Goal: Learn about a topic

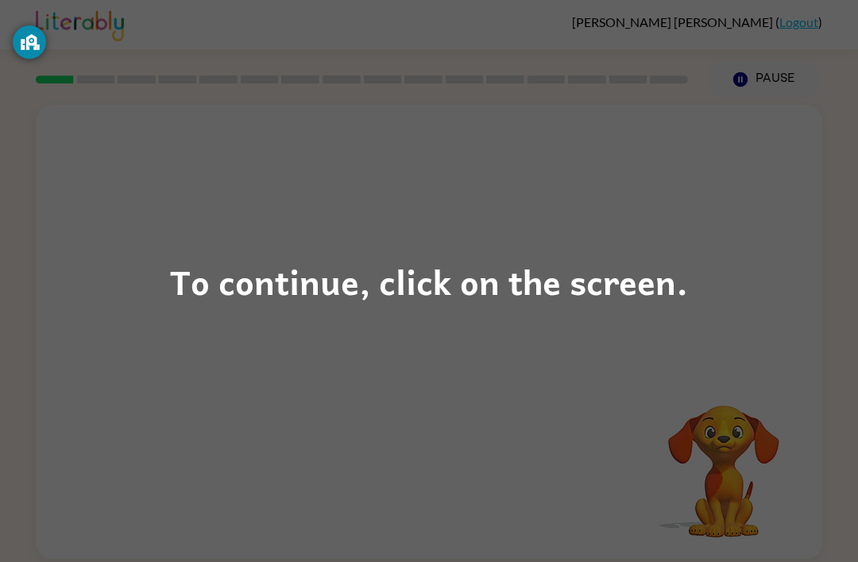
click at [405, 315] on div "To continue, click on the screen." at bounding box center [429, 281] width 858 height 562
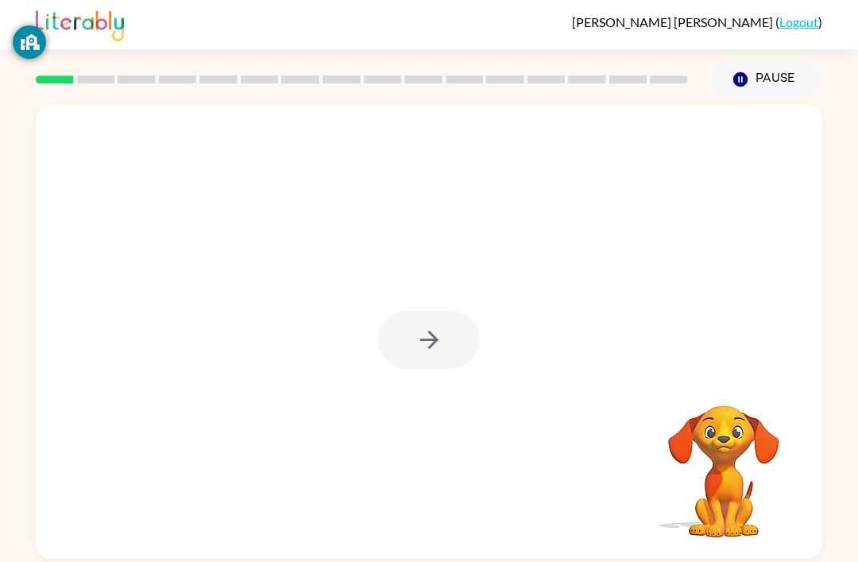
click at [471, 308] on div at bounding box center [429, 332] width 787 height 454
click at [440, 338] on div at bounding box center [429, 340] width 102 height 58
click at [402, 355] on div at bounding box center [429, 340] width 102 height 58
click at [400, 316] on div at bounding box center [429, 340] width 102 height 58
click at [423, 338] on icon "button" at bounding box center [430, 340] width 28 height 28
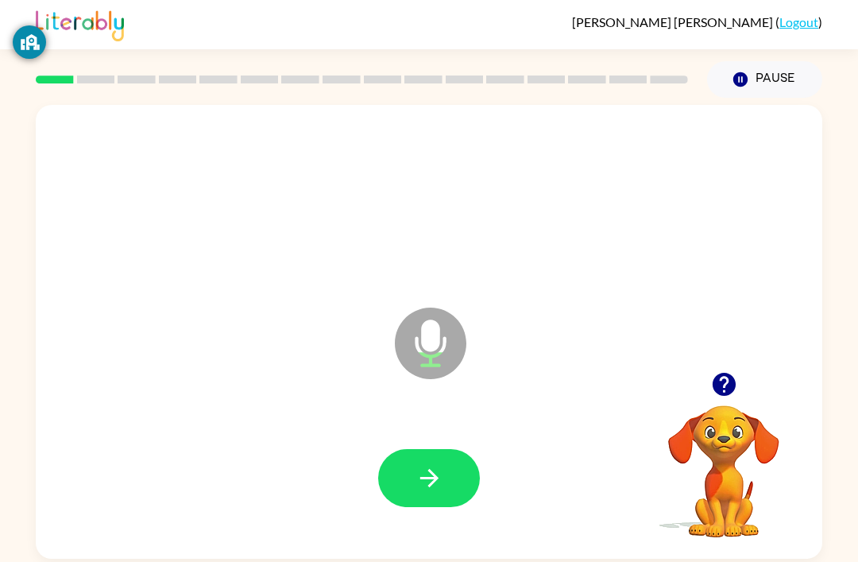
click at [427, 464] on button "button" at bounding box center [429, 478] width 102 height 58
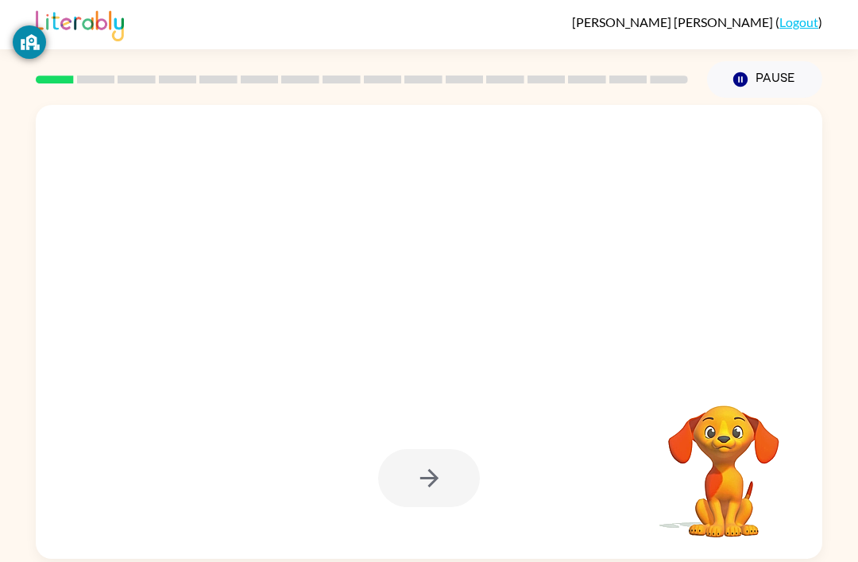
click at [441, 511] on div at bounding box center [429, 478] width 755 height 130
click at [422, 481] on div at bounding box center [429, 478] width 102 height 58
click at [409, 482] on div at bounding box center [429, 478] width 102 height 58
click at [401, 491] on div at bounding box center [429, 478] width 102 height 58
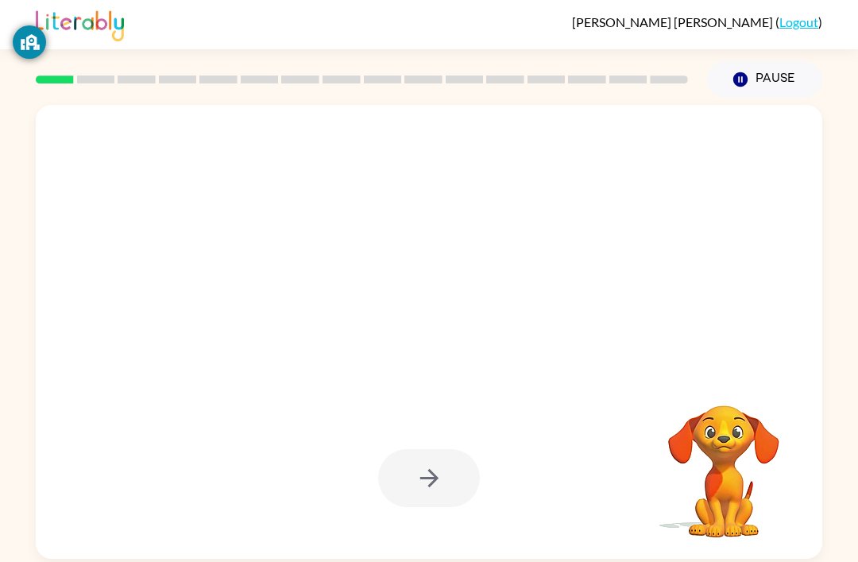
click at [401, 491] on div at bounding box center [429, 478] width 102 height 58
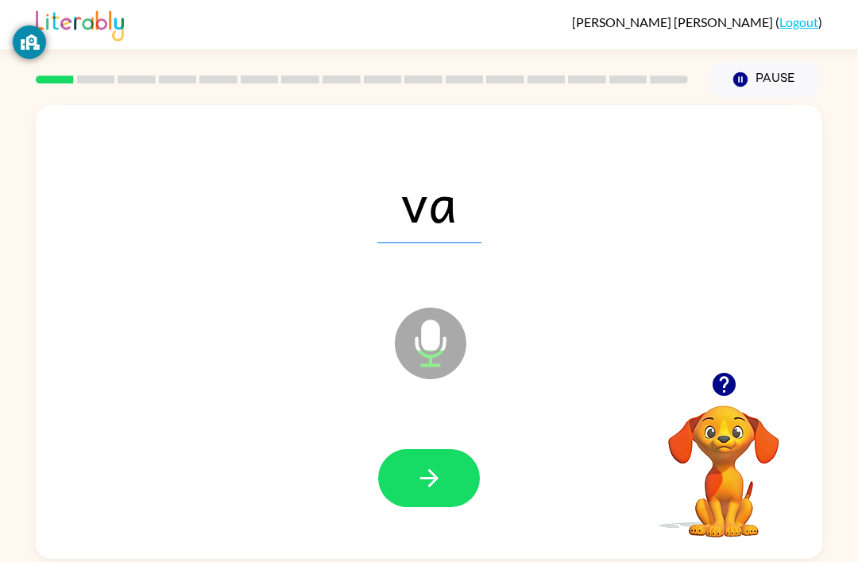
click at [409, 483] on button "button" at bounding box center [429, 478] width 102 height 58
click at [409, 469] on button "button" at bounding box center [429, 478] width 102 height 58
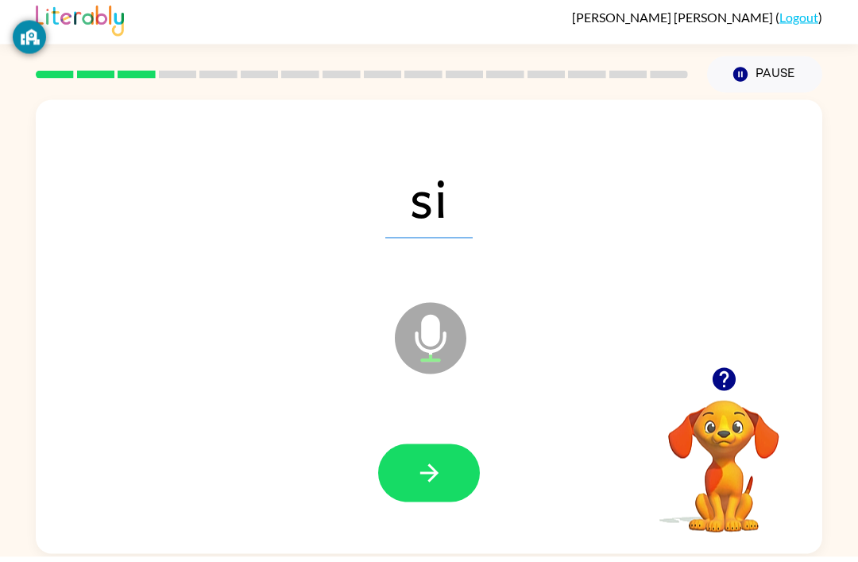
scroll to position [51, 0]
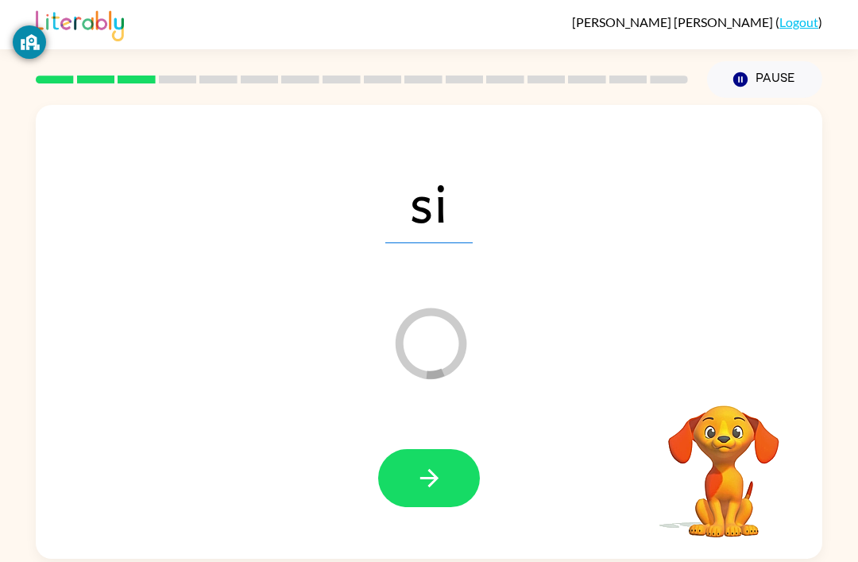
click at [428, 469] on icon "button" at bounding box center [429, 478] width 18 height 18
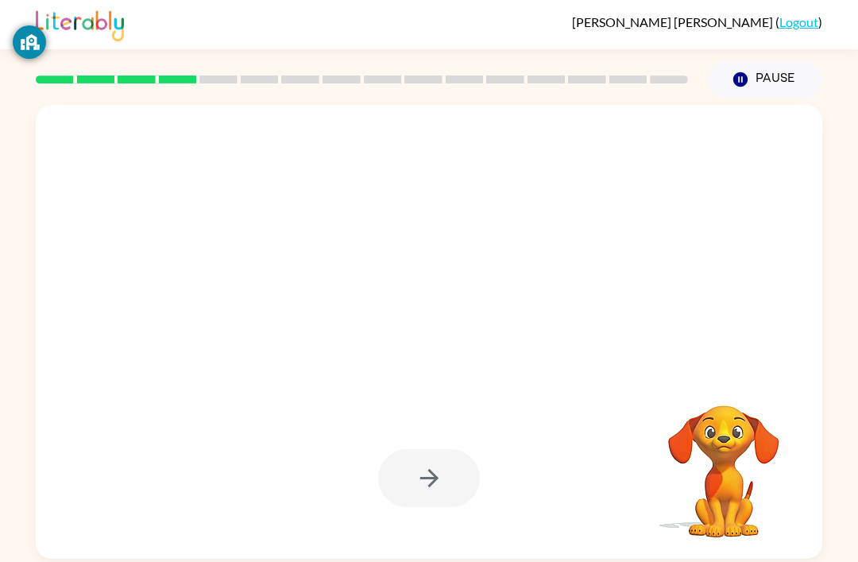
click at [432, 449] on div at bounding box center [429, 478] width 102 height 58
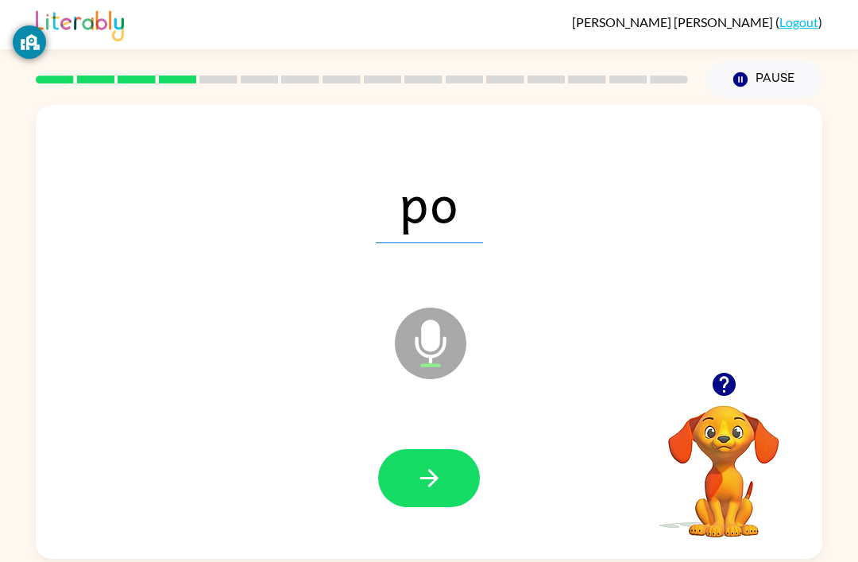
click at [413, 449] on button "button" at bounding box center [429, 478] width 102 height 58
click at [467, 449] on button "button" at bounding box center [429, 478] width 102 height 58
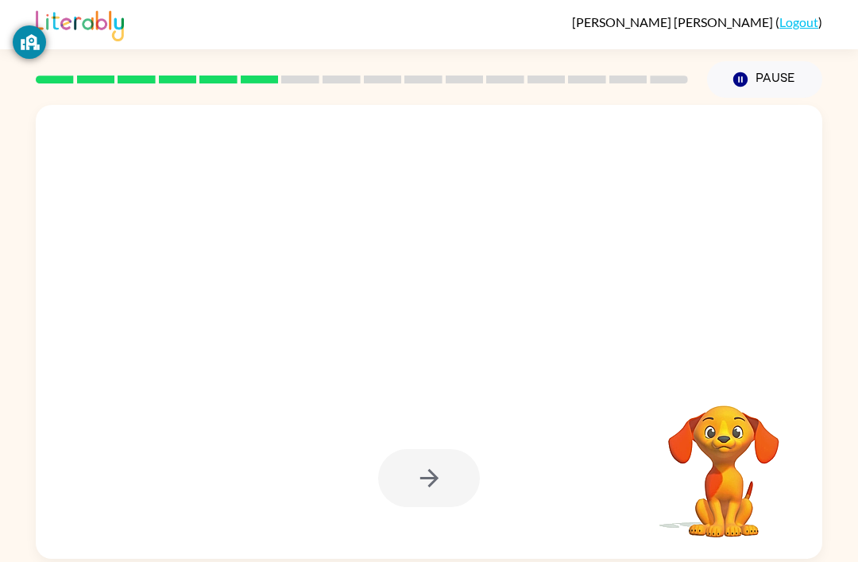
click at [424, 449] on div at bounding box center [429, 478] width 102 height 58
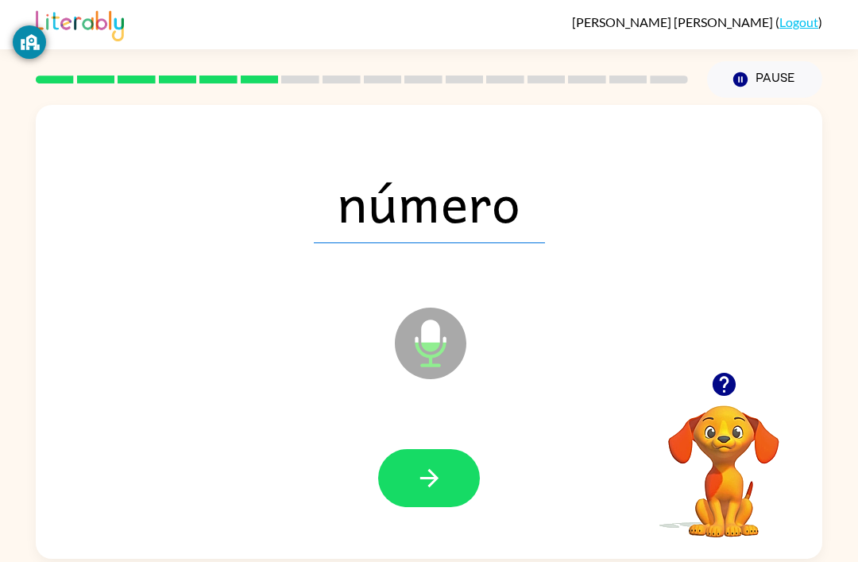
click at [737, 448] on video "Your browser must support playing .mp4 files to use Literably. Please try using…" at bounding box center [724, 460] width 159 height 159
click at [731, 373] on icon "button" at bounding box center [723, 384] width 23 height 23
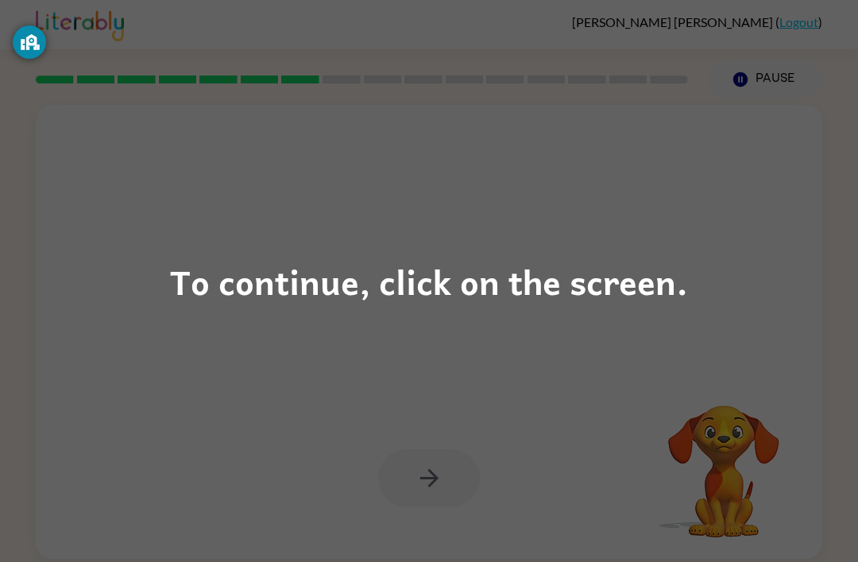
click at [622, 281] on div "To continue, click on the screen." at bounding box center [429, 281] width 518 height 54
click at [297, 280] on div "To continue, click on the screen." at bounding box center [429, 281] width 518 height 54
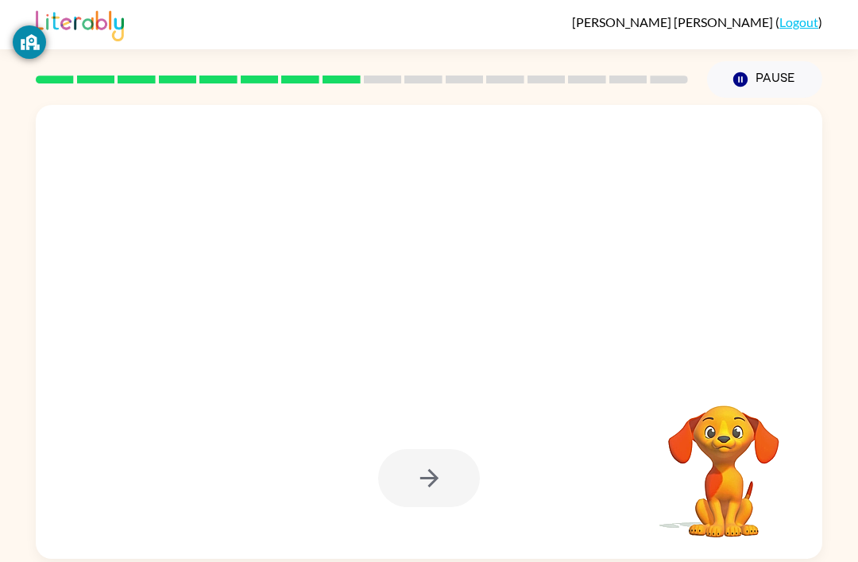
click at [296, 290] on div at bounding box center [429, 332] width 787 height 454
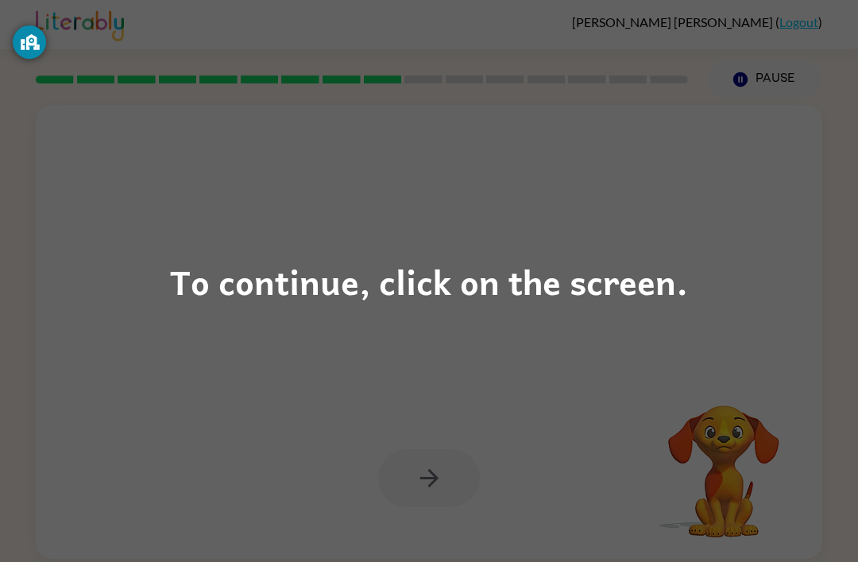
click at [335, 289] on div "To continue, click on the screen." at bounding box center [429, 281] width 518 height 54
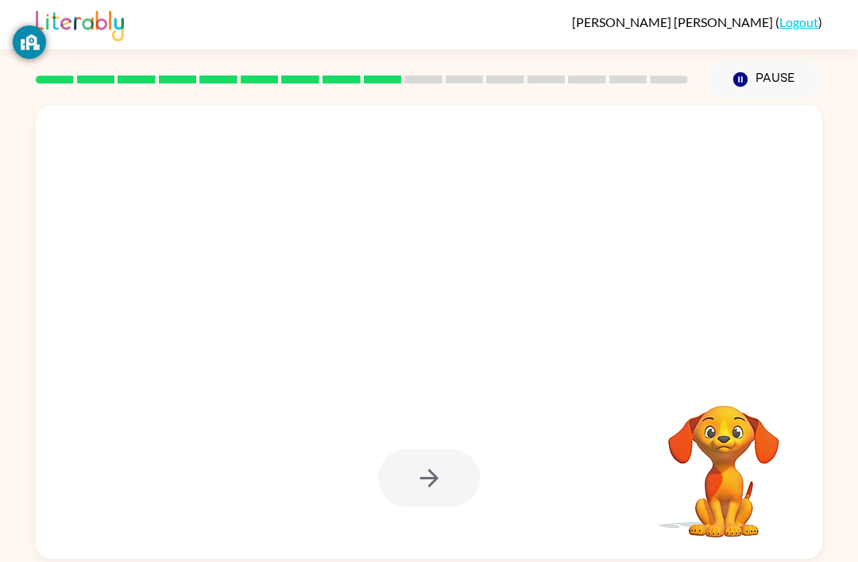
click at [309, 275] on div at bounding box center [391, 303] width 679 height 57
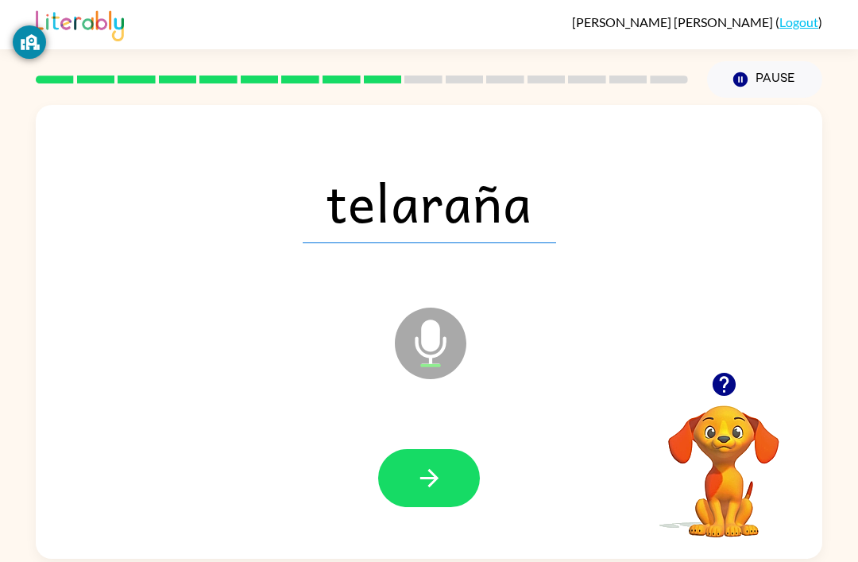
click at [731, 373] on icon "button" at bounding box center [723, 384] width 23 height 23
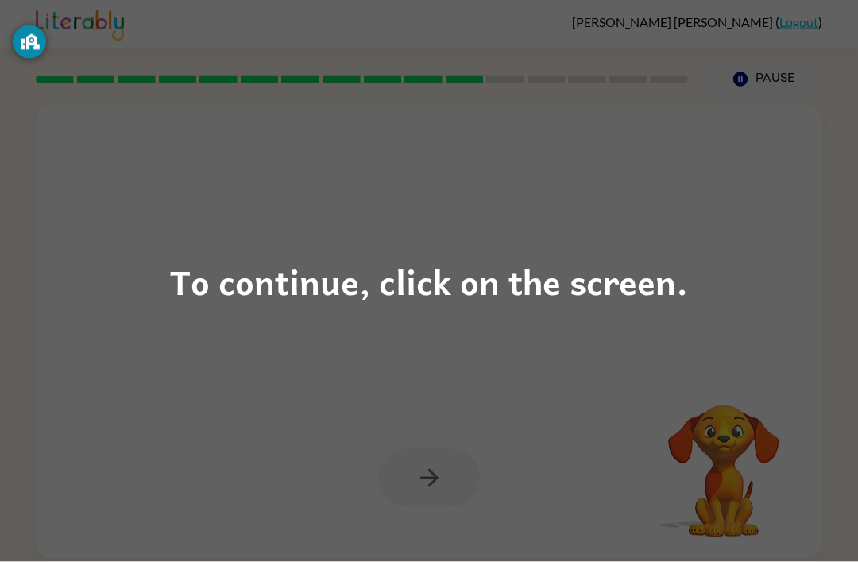
scroll to position [48, 0]
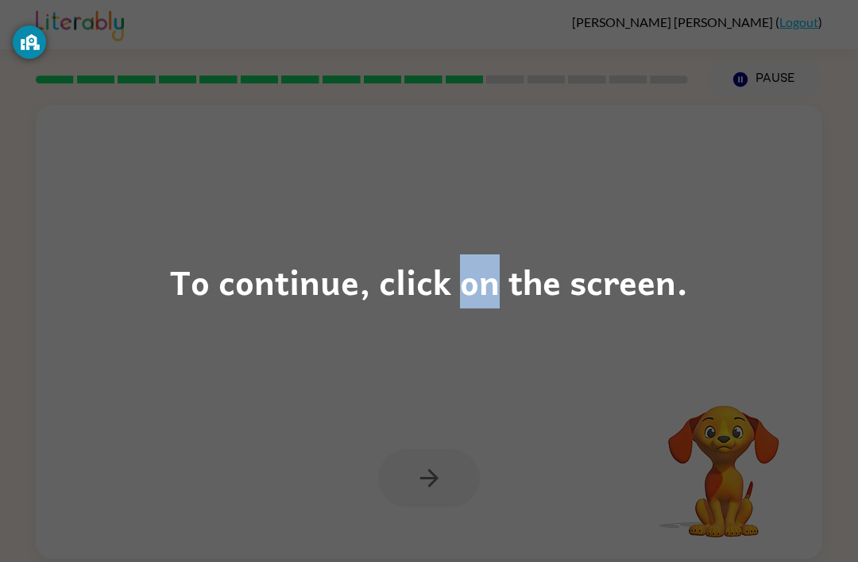
click at [428, 292] on div "To continue, click on the screen." at bounding box center [429, 281] width 518 height 54
click at [335, 287] on div "To continue, click on the screen." at bounding box center [429, 281] width 518 height 54
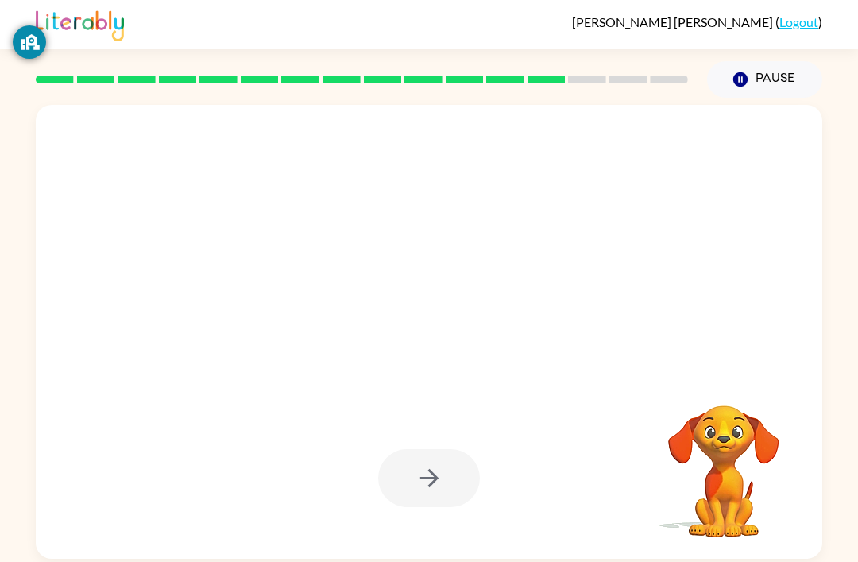
scroll to position [51, 0]
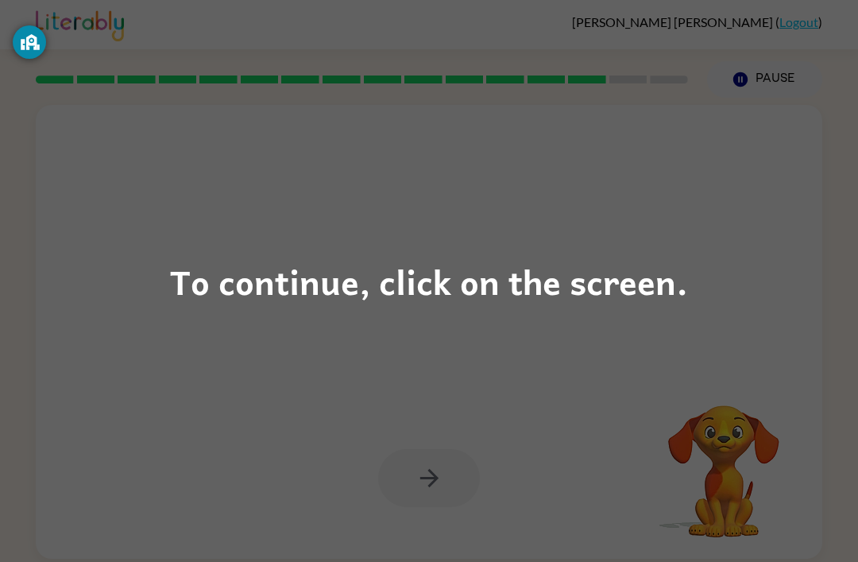
click at [382, 265] on div "To continue, click on the screen." at bounding box center [429, 281] width 518 height 54
click at [401, 278] on div "To continue, click on the screen." at bounding box center [429, 281] width 518 height 54
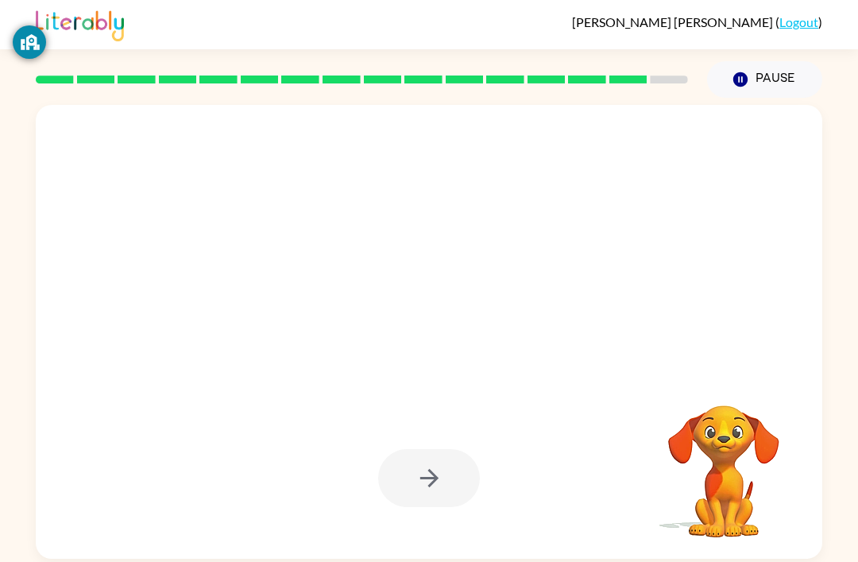
click at [401, 277] on div at bounding box center [391, 303] width 679 height 57
